Goal: Book appointment/travel/reservation

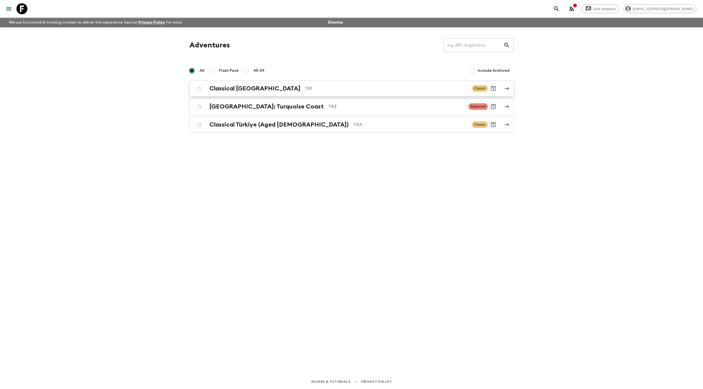
click at [240, 88] on h2 "Classical [GEOGRAPHIC_DATA]" at bounding box center [255, 88] width 91 height 7
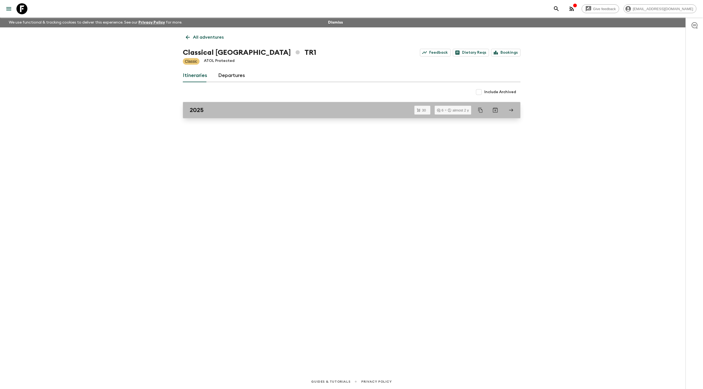
click at [224, 109] on div "2025" at bounding box center [347, 110] width 314 height 7
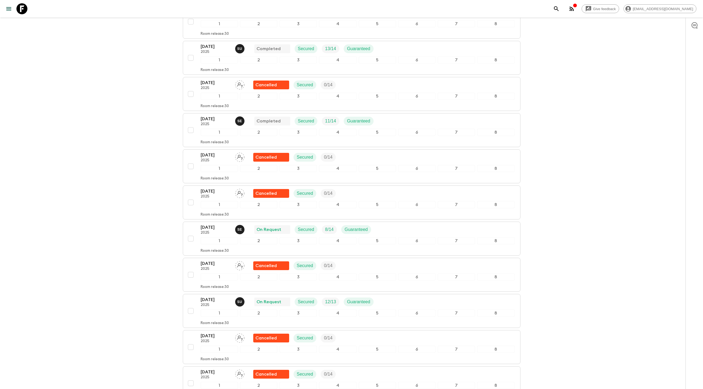
scroll to position [529, 0]
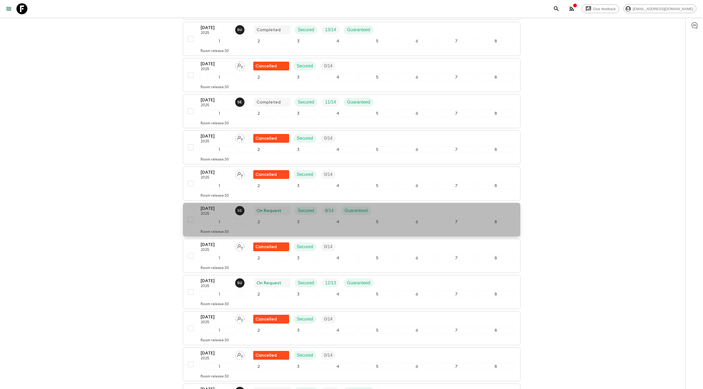
click at [417, 206] on div "[DATE] 2025 S E On Request Secured 8 / 14 Guaranteed" at bounding box center [358, 210] width 314 height 11
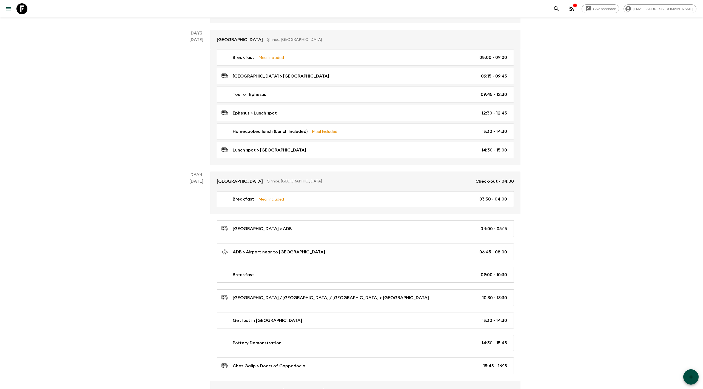
scroll to position [320, 0]
click at [165, 105] on div "Give feedback [EMAIL_ADDRESS][DOMAIN_NAME] We use functional & tracking cookies…" at bounding box center [351, 325] width 703 height 1290
